Goal: Transaction & Acquisition: Book appointment/travel/reservation

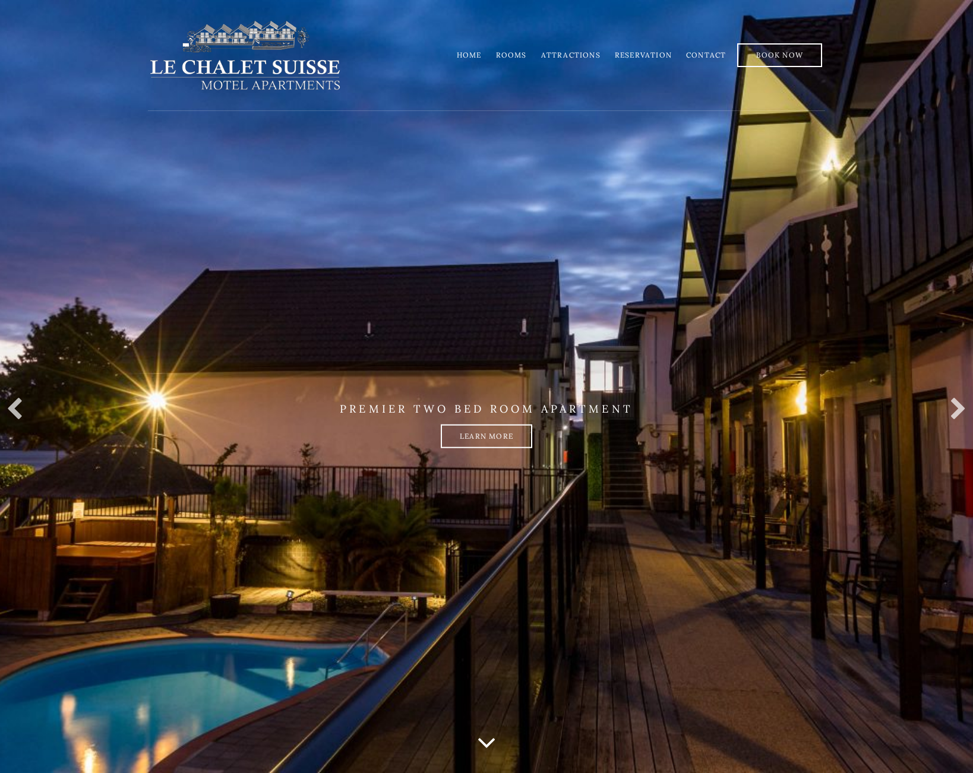
click at [520, 55] on link "Rooms" at bounding box center [511, 54] width 31 height 9
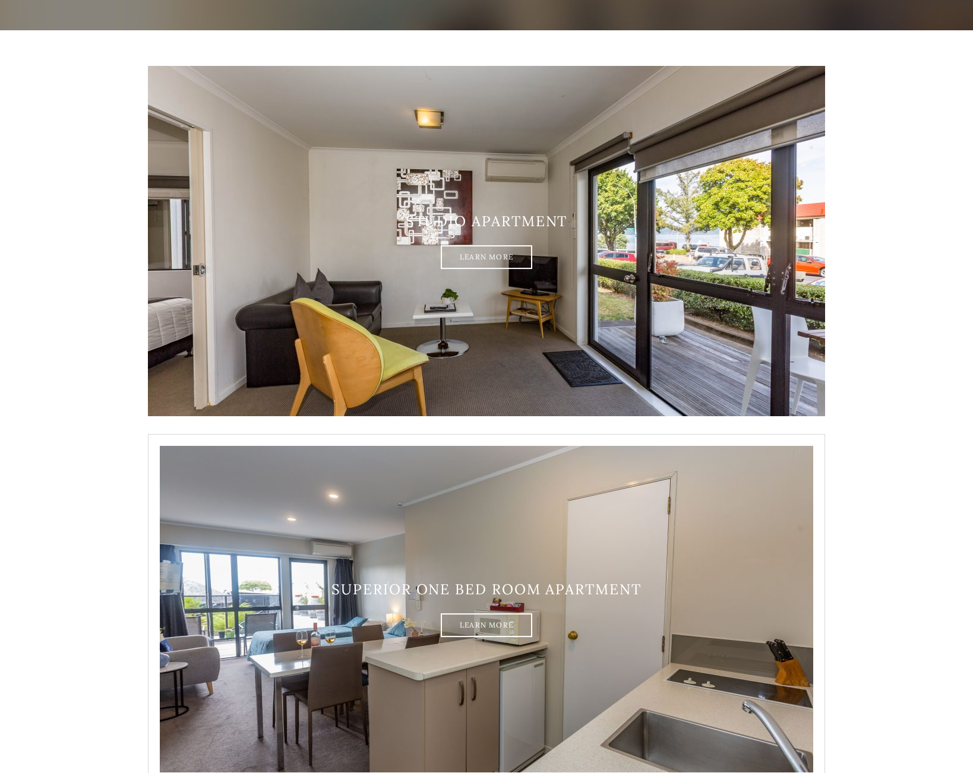
scroll to position [186, 0]
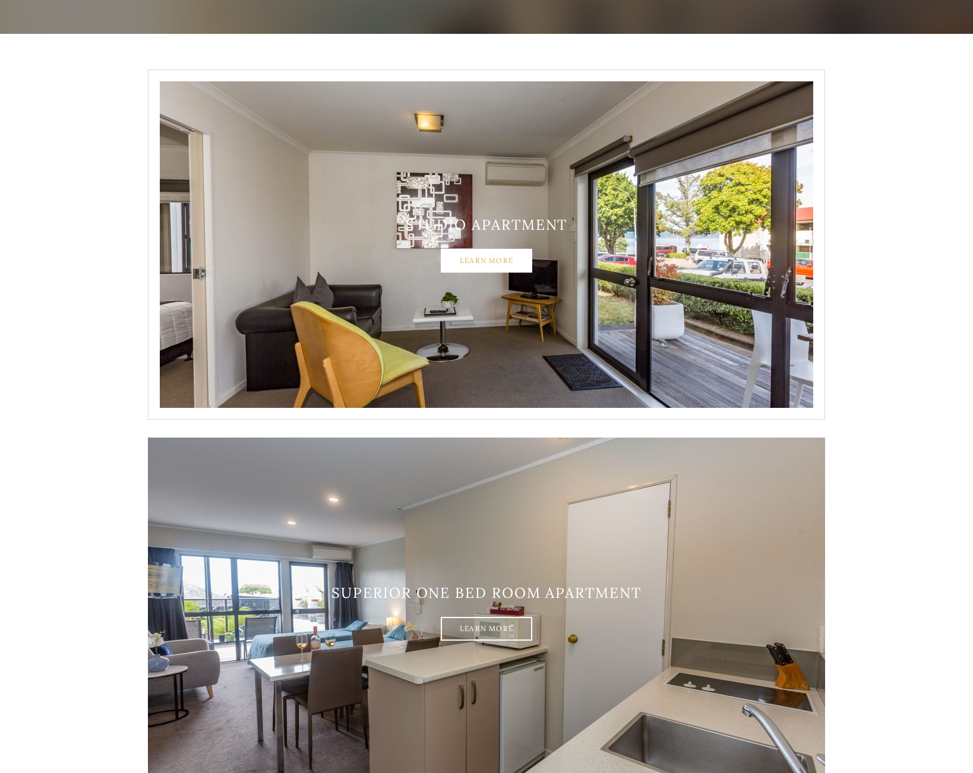
click at [482, 266] on link "Learn More" at bounding box center [486, 261] width 91 height 24
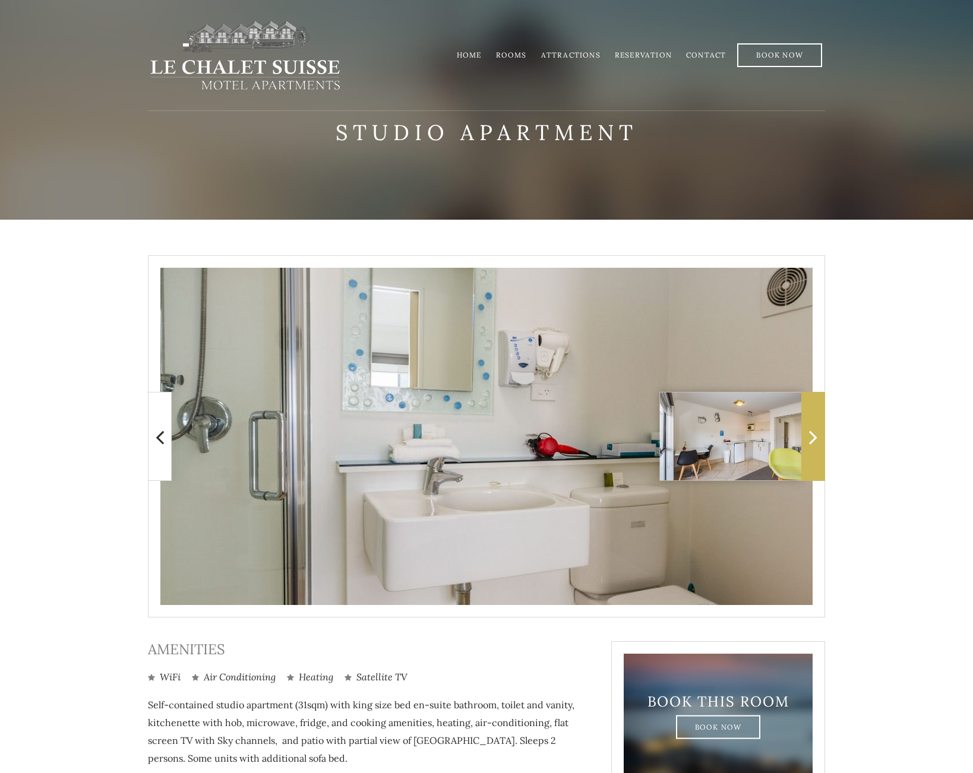
click at [811, 443] on icon at bounding box center [813, 437] width 8 height 24
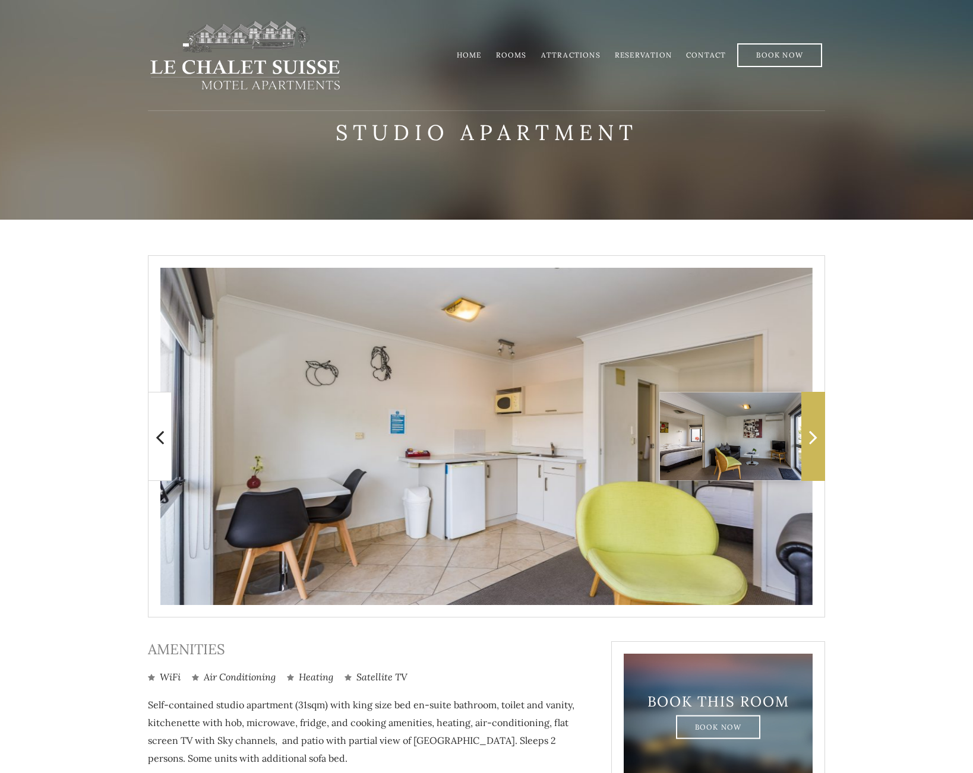
click at [811, 443] on icon at bounding box center [813, 437] width 8 height 24
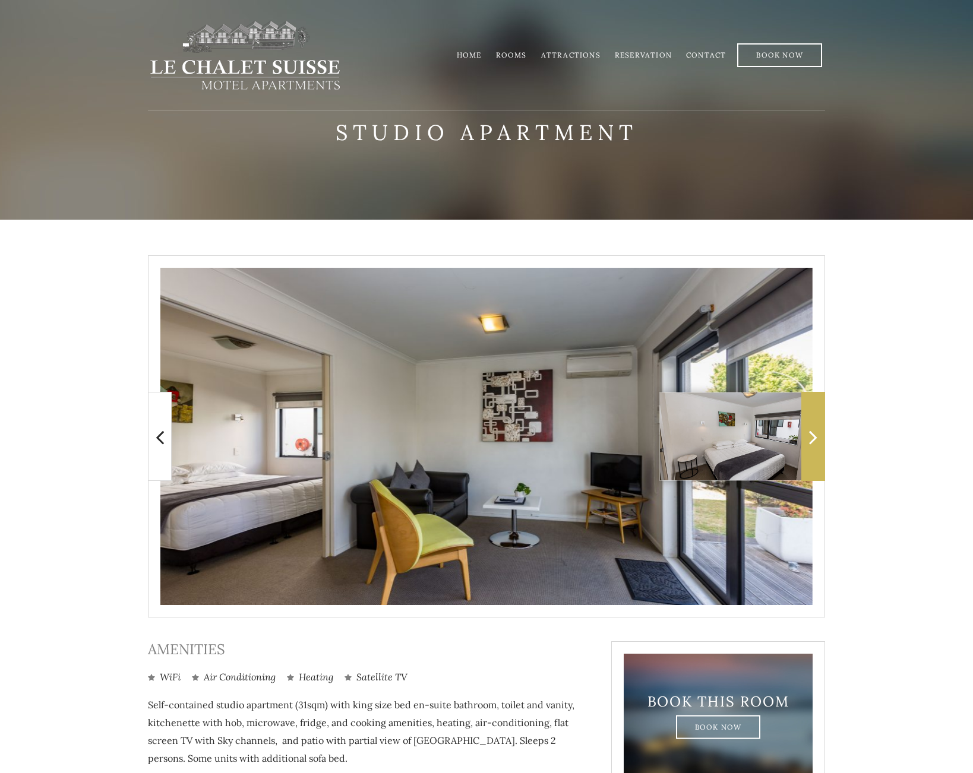
click at [811, 443] on icon at bounding box center [813, 437] width 8 height 24
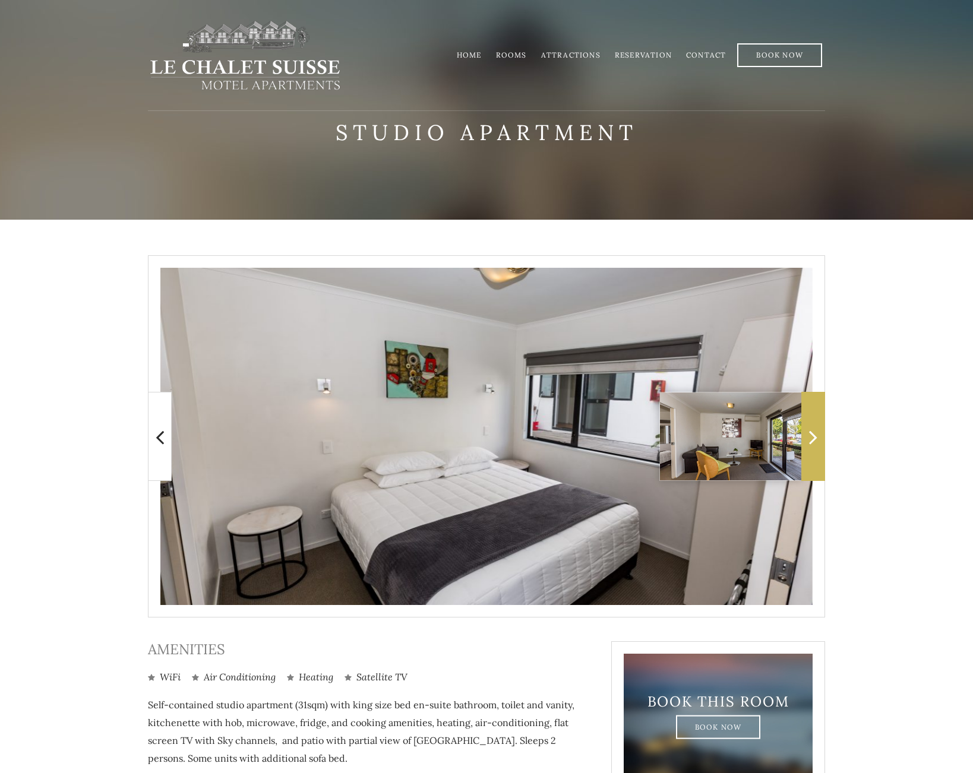
click at [811, 443] on icon at bounding box center [813, 437] width 8 height 24
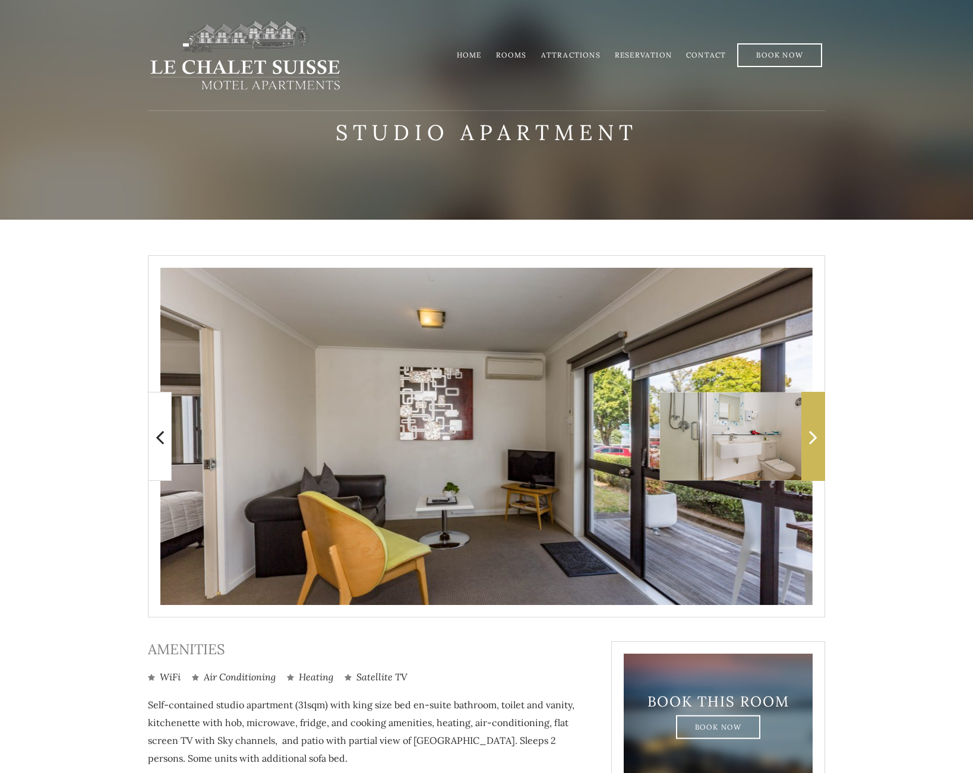
click at [811, 443] on icon at bounding box center [813, 437] width 8 height 24
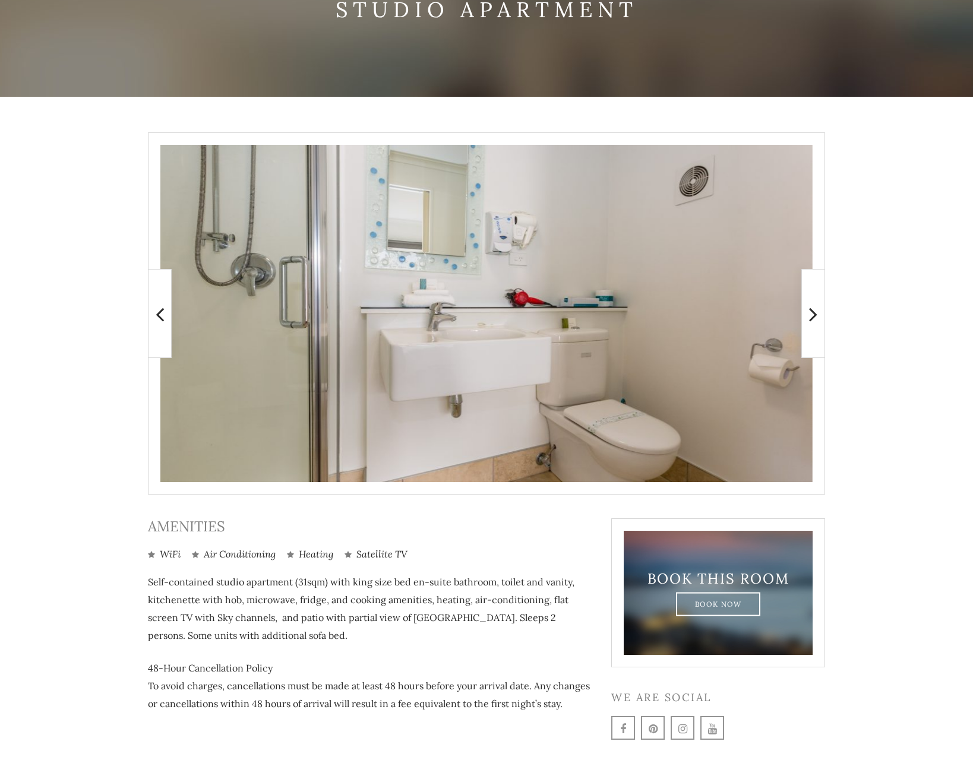
scroll to position [169, 0]
